Goal: Find specific page/section: Find specific page/section

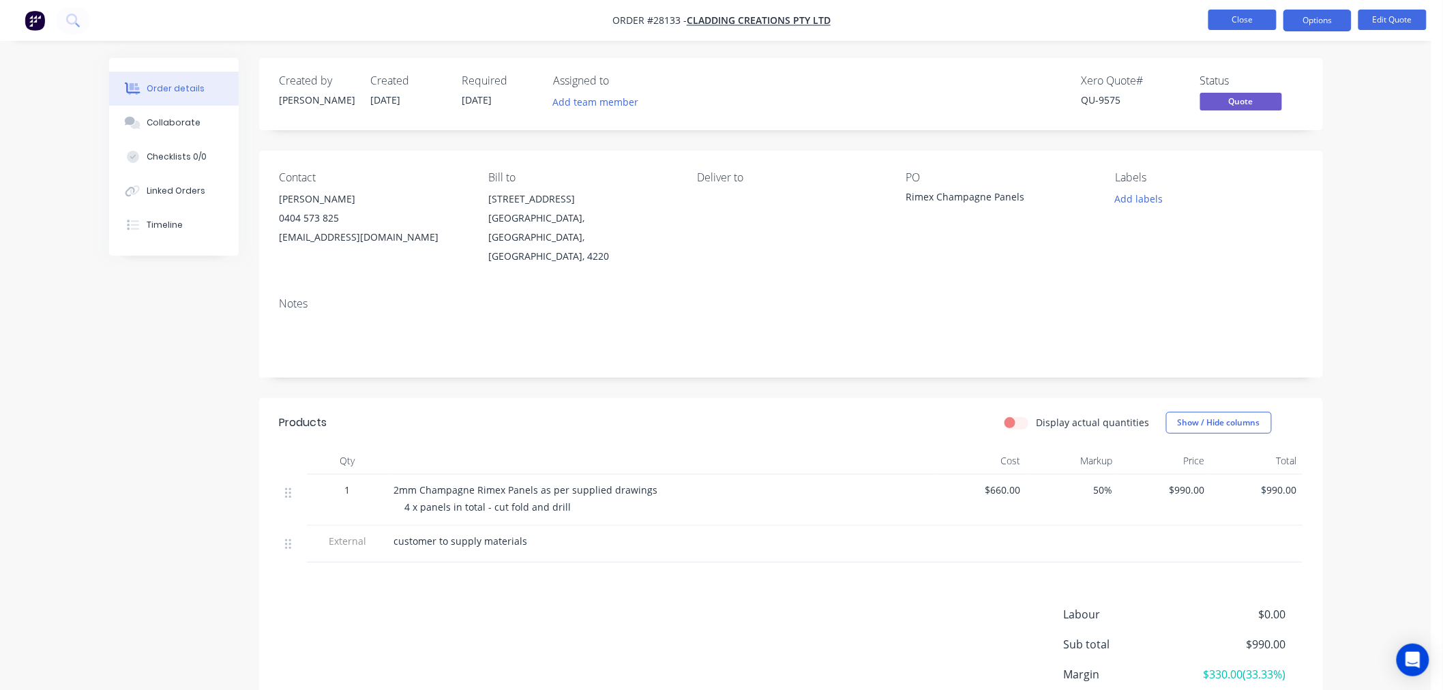
click at [1243, 25] on button "Close" at bounding box center [1243, 20] width 68 height 20
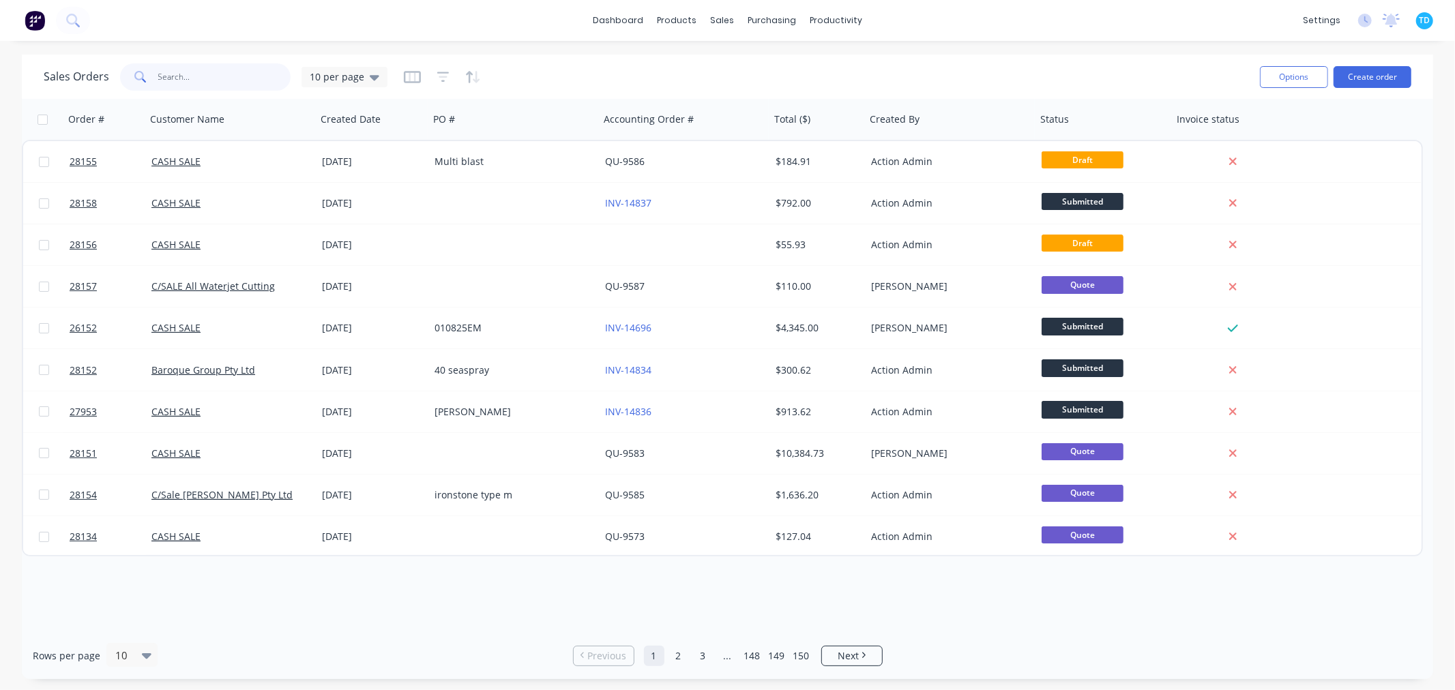
click at [209, 76] on input "text" at bounding box center [224, 76] width 133 height 27
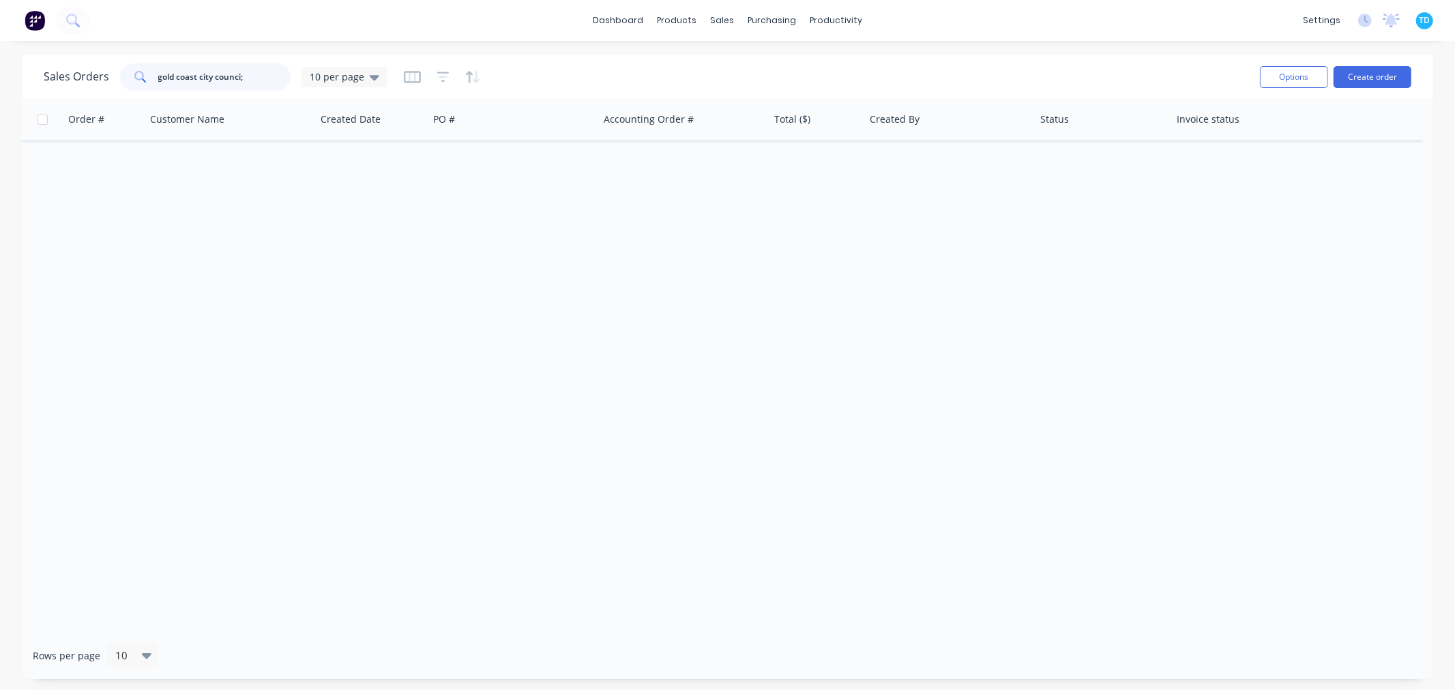
click at [254, 76] on input "gold coast city counci;" at bounding box center [224, 76] width 133 height 27
type input "gold coast city council"
click at [312, 341] on div "Order # Customer Name Created Date PO # Accounting Order # Total ($) Created By…" at bounding box center [727, 365] width 1411 height 533
drag, startPoint x: 254, startPoint y: 80, endPoint x: 155, endPoint y: 80, distance: 98.9
click at [155, 80] on div "gold coast city council" at bounding box center [205, 76] width 171 height 27
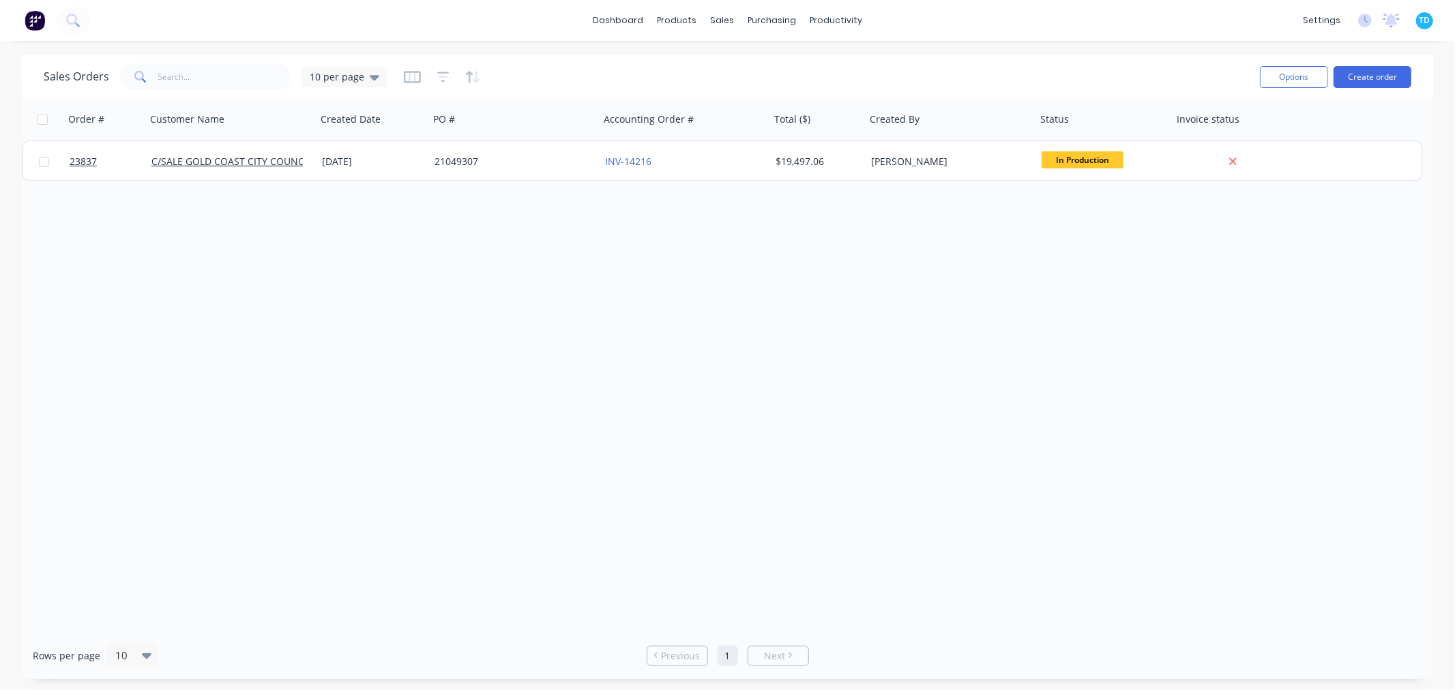
drag, startPoint x: 314, startPoint y: 386, endPoint x: 312, endPoint y: 349, distance: 37.6
click at [314, 384] on div "Order # Customer Name Created Date PO # Accounting Order # Total ($) Created By…" at bounding box center [727, 365] width 1411 height 533
